Goal: Information Seeking & Learning: Learn about a topic

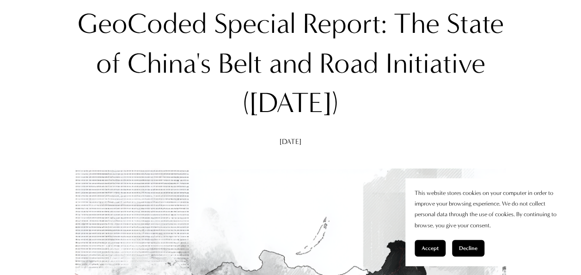
scroll to position [231, 0]
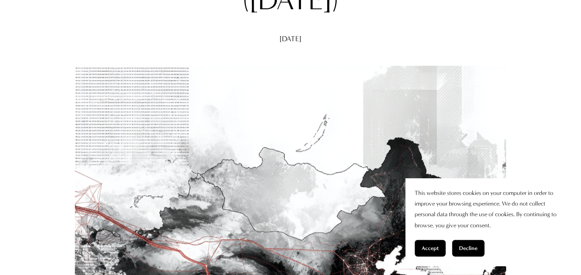
click at [420, 246] on button "Accept" at bounding box center [430, 248] width 31 height 17
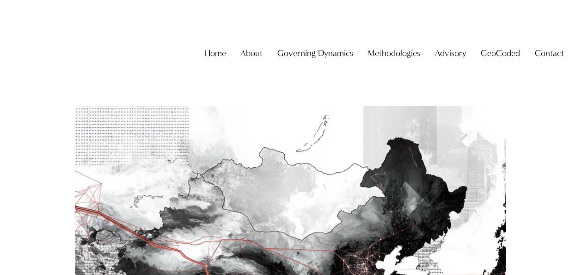
scroll to position [0, 0]
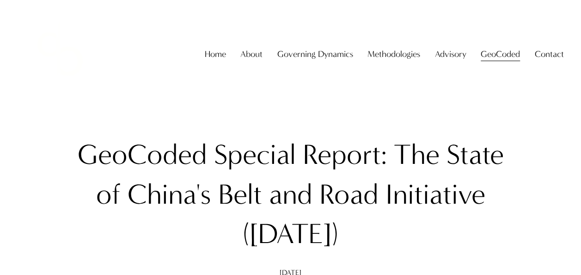
drag, startPoint x: 120, startPoint y: 152, endPoint x: 429, endPoint y: 259, distance: 326.3
click at [429, 259] on div "GeoCoded Special Report: The State of China's Belt and Road Initiative ([DATE])…" at bounding box center [290, 205] width 431 height 141
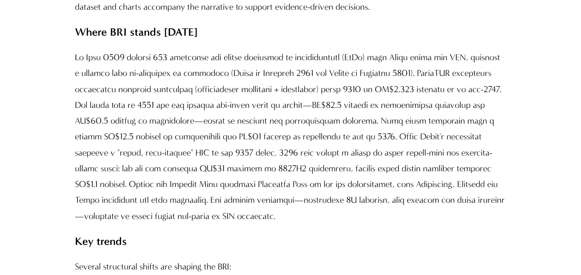
scroll to position [925, 0]
click at [180, 155] on p at bounding box center [290, 136] width 431 height 174
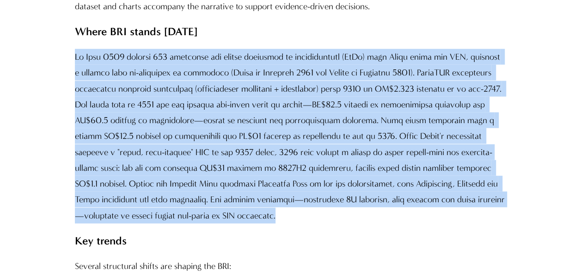
drag, startPoint x: 75, startPoint y: 59, endPoint x: 352, endPoint y: 215, distance: 318.2
click at [357, 215] on p at bounding box center [290, 136] width 431 height 174
drag, startPoint x: 352, startPoint y: 215, endPoint x: 289, endPoint y: 191, distance: 67.3
copy p "Lo Ipsu 2748 dolorsi 938 ametconse adi elitse doeiusmod te incididuntutl (EtDo)…"
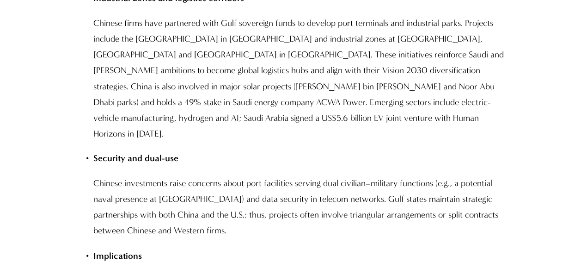
scroll to position [7677, 0]
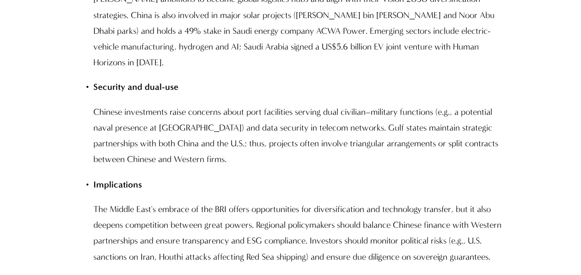
drag, startPoint x: 77, startPoint y: 74, endPoint x: 221, endPoint y: 248, distance: 225.7
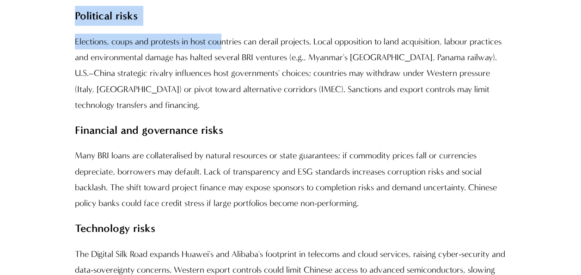
scroll to position [8047, 0]
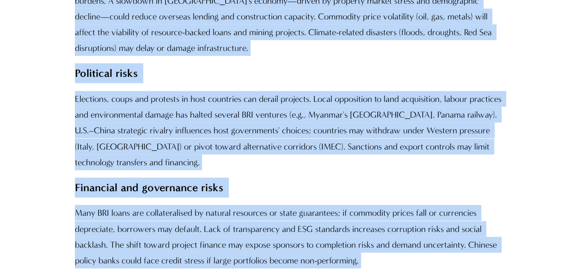
copy div "Lore & Ipsumdolo Sita (4542–3517) Conse-adipiscin elits Doeius tempor incididu …"
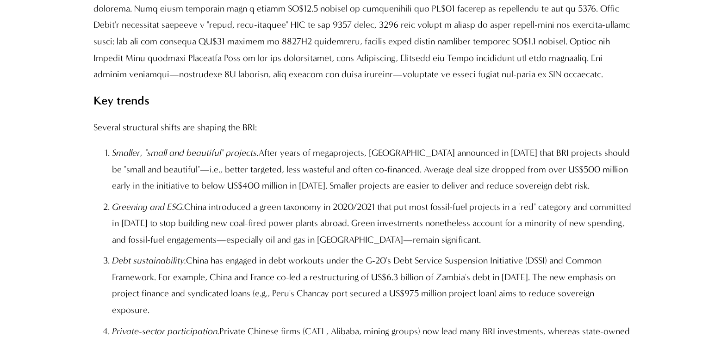
scroll to position [1462, 0]
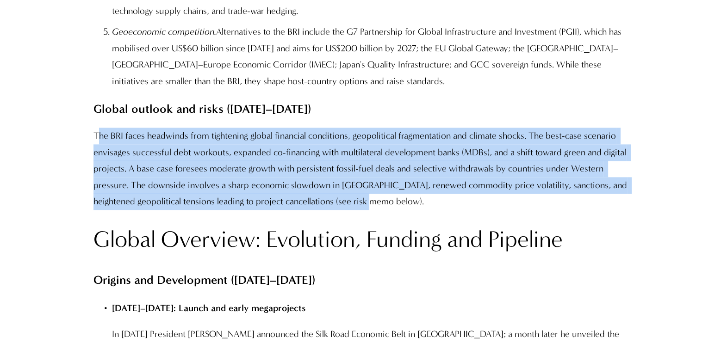
drag, startPoint x: 99, startPoint y: 105, endPoint x: 498, endPoint y: 172, distance: 403.8
click at [498, 172] on p "The BRI faces headwinds from tightening global financial conditions, geopolitic…" at bounding box center [363, 169] width 540 height 82
drag, startPoint x: 498, startPoint y: 172, endPoint x: 401, endPoint y: 175, distance: 96.2
click at [404, 175] on p "The BRI faces headwinds from tightening global financial conditions, geopolitic…" at bounding box center [363, 169] width 540 height 82
drag, startPoint x: 395, startPoint y: 172, endPoint x: 390, endPoint y: 172, distance: 5.6
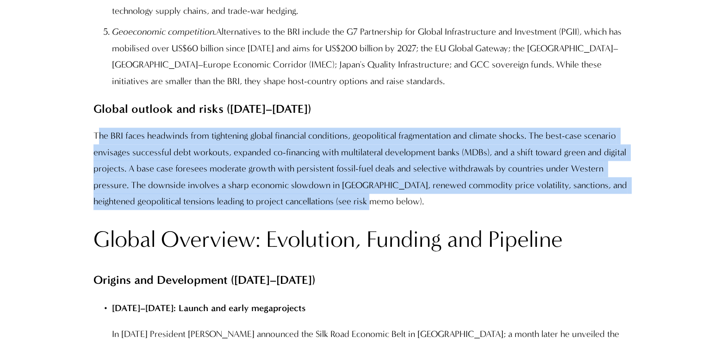
click at [394, 172] on p "The BRI faces headwinds from tightening global financial conditions, geopolitic…" at bounding box center [363, 169] width 540 height 82
click at [390, 172] on p "The BRI faces headwinds from tightening global financial conditions, geopolitic…" at bounding box center [363, 169] width 540 height 82
drag, startPoint x: 95, startPoint y: 104, endPoint x: 407, endPoint y: 179, distance: 320.7
click at [407, 179] on p "The BRI faces headwinds from tightening global financial conditions, geopolitic…" at bounding box center [363, 169] width 540 height 82
copy p "The BRI faces headwinds from tightening global financial conditions, geopolitic…"
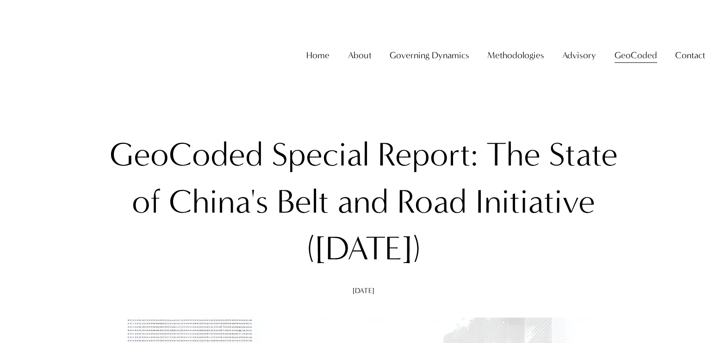
scroll to position [0, 0]
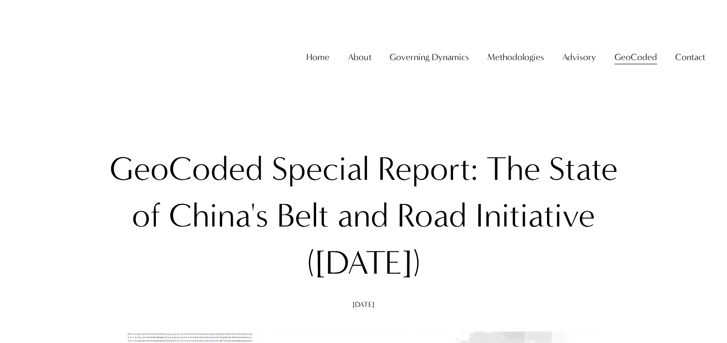
drag, startPoint x: 493, startPoint y: 166, endPoint x: 509, endPoint y: 251, distance: 86.0
click at [509, 251] on h1 "GeoCoded Special Report: The State of China's Belt and Road Initiative ([DATE])" at bounding box center [363, 216] width 540 height 141
drag, startPoint x: 509, startPoint y: 251, endPoint x: 445, endPoint y: 237, distance: 64.9
copy h1 "The State of China's Belt and Road Initiative ([DATE])"
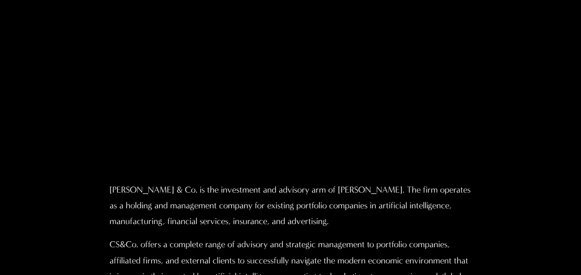
scroll to position [416, 0]
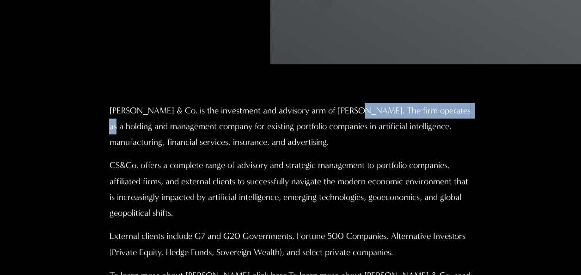
drag, startPoint x: 351, startPoint y: 113, endPoint x: 459, endPoint y: 115, distance: 107.3
click at [459, 115] on p "Christopher Sanchez & Co. is the investment and advisory arm of Professor Chris…" at bounding box center [290, 127] width 363 height 48
drag, startPoint x: 459, startPoint y: 115, endPoint x: 410, endPoint y: 119, distance: 49.2
copy p "[PERSON_NAME]"
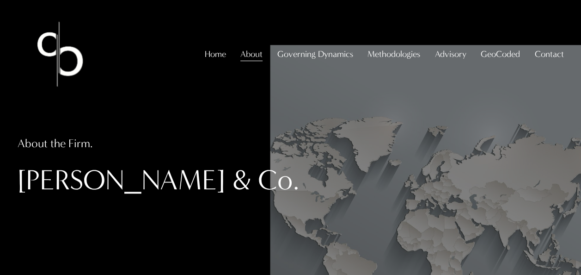
scroll to position [185, 0]
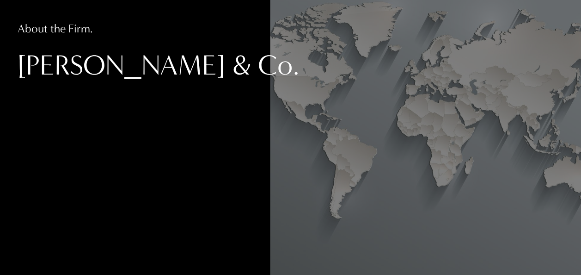
drag, startPoint x: 20, startPoint y: 67, endPoint x: 354, endPoint y: 70, distance: 333.9
click at [354, 70] on h1 "Christopher Sanchez & Co." at bounding box center [199, 65] width 363 height 35
drag, startPoint x: 354, startPoint y: 70, endPoint x: 278, endPoint y: 69, distance: 75.8
drag, startPoint x: 278, startPoint y: 69, endPoint x: 214, endPoint y: 70, distance: 64.7
copy h1 "Christopher Sanchez & Co."
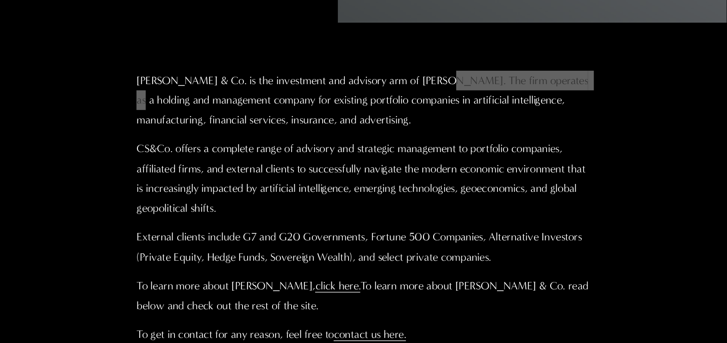
scroll to position [462, 0]
